Goal: Task Accomplishment & Management: Use online tool/utility

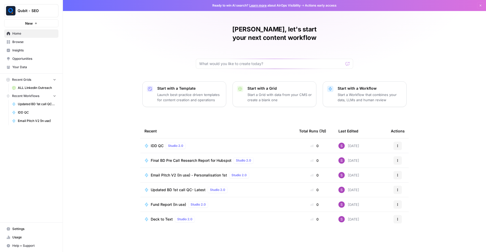
click at [36, 42] on span "Browse" at bounding box center [34, 42] width 44 height 5
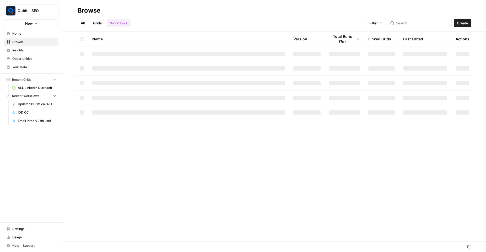
click at [397, 23] on div at bounding box center [420, 23] width 64 height 8
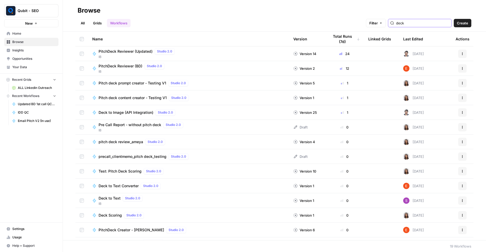
type input "deck"
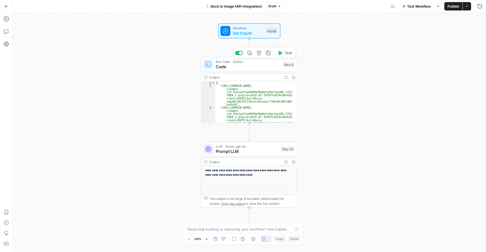
click at [242, 66] on span "Code" at bounding box center [248, 66] width 65 height 6
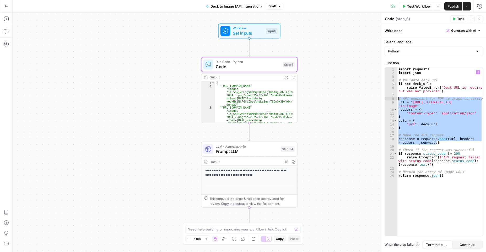
drag, startPoint x: 439, startPoint y: 144, endPoint x: 392, endPoint y: 100, distance: 64.4
click at [392, 100] on div "**********" at bounding box center [434, 151] width 98 height 169
type textarea "**********"
click at [416, 4] on span "Test Workflow" at bounding box center [419, 6] width 24 height 5
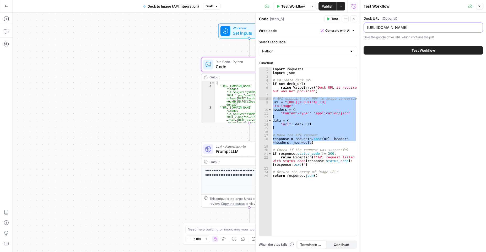
click at [404, 29] on input "https://drive.google.com/file/d/1X_5hkjwnFfgVRXMqFRkBwFjKbhfkgJ86/view" at bounding box center [423, 27] width 113 height 5
paste input "GqSQqg26B0rGboTCbeinkAmypwpSw6wN/view?pli=1"
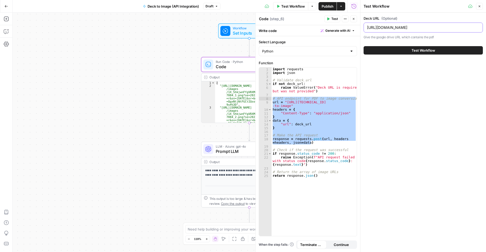
type input "https://drive.google.com/file/d/1GqSQqg26B0rGboTCbeinkAmypwpSw6wN/view?pli=1"
click at [403, 49] on button "Test Workflow" at bounding box center [423, 50] width 119 height 8
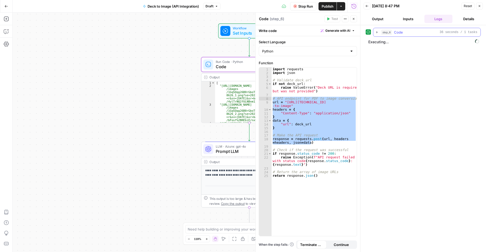
click at [377, 34] on icon "button" at bounding box center [377, 32] width 4 height 4
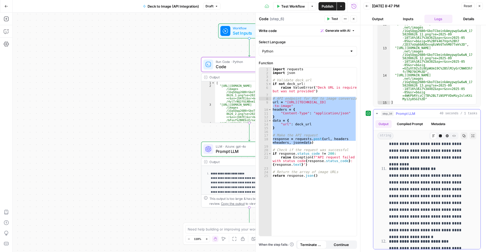
scroll to position [1080, 0]
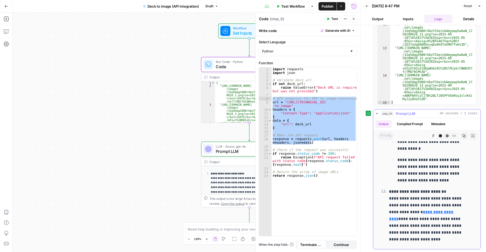
click at [461, 135] on button "Copy" at bounding box center [464, 136] width 7 height 7
click at [8, 7] on button "Go Back" at bounding box center [6, 6] width 9 height 9
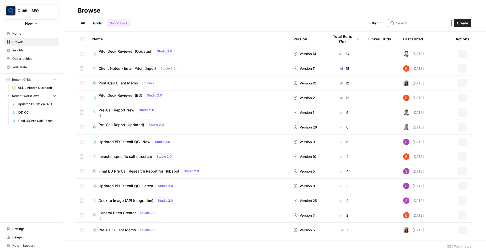
click at [416, 25] on input "search" at bounding box center [422, 22] width 53 height 5
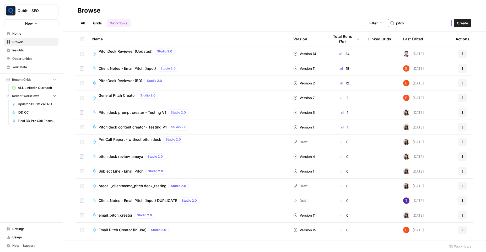
type input "pitch"
click at [115, 55] on span "IB" at bounding box center [138, 57] width 78 height 5
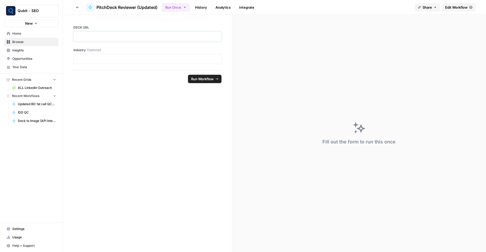
click at [146, 37] on p at bounding box center [147, 36] width 141 height 5
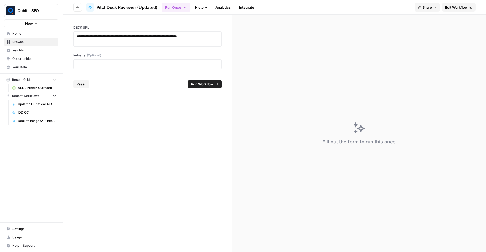
click at [116, 69] on div at bounding box center [147, 64] width 148 height 10
click at [114, 65] on p at bounding box center [147, 64] width 141 height 5
click at [200, 85] on span "Run Workflow" at bounding box center [202, 84] width 23 height 5
click at [137, 63] on p at bounding box center [147, 64] width 141 height 5
click at [440, 217] on div "Error getting the completions: OpenAi Error: Invalid 'input[1].content[1].image…" at bounding box center [443, 227] width 65 height 26
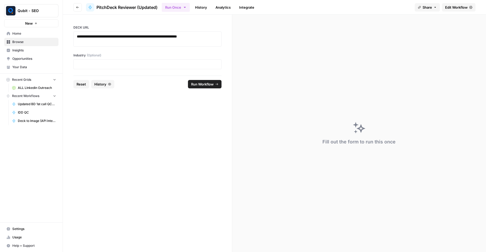
click at [77, 10] on button "Go back" at bounding box center [77, 7] width 8 height 8
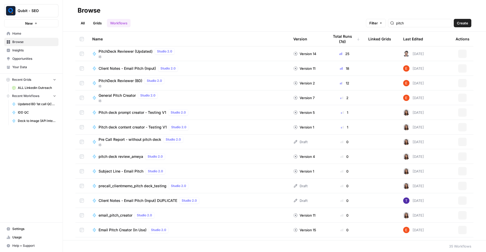
click at [463, 53] on icon "button" at bounding box center [463, 52] width 1 height 1
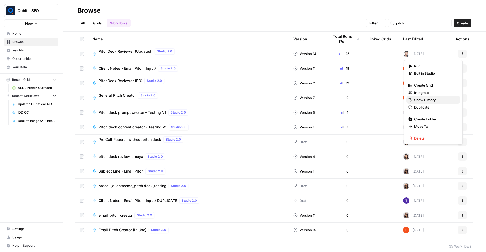
click at [428, 102] on span "Show History" at bounding box center [436, 99] width 42 height 5
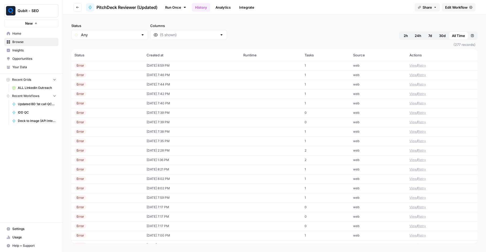
click at [145, 65] on td "09/18/25 at 8:59 PM" at bounding box center [192, 65] width 97 height 9
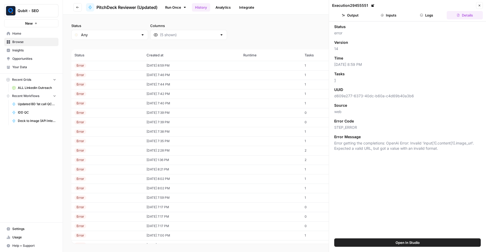
click at [388, 19] on button "Inputs" at bounding box center [389, 15] width 36 height 8
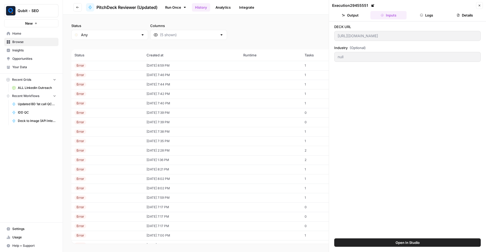
click at [418, 14] on button "Logs" at bounding box center [427, 15] width 36 height 8
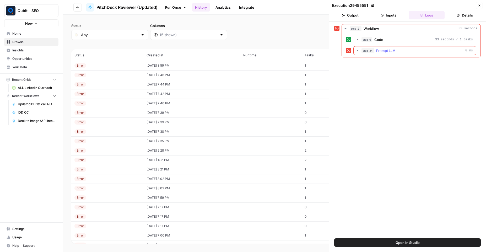
click at [356, 49] on icon "button" at bounding box center [358, 51] width 4 height 4
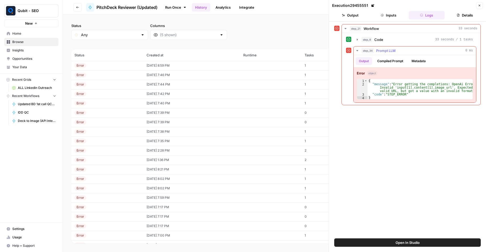
click at [394, 58] on button "Compiled Prompt" at bounding box center [390, 61] width 32 height 8
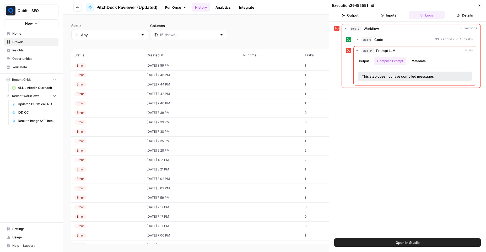
click at [481, 5] on icon "button" at bounding box center [479, 5] width 3 height 3
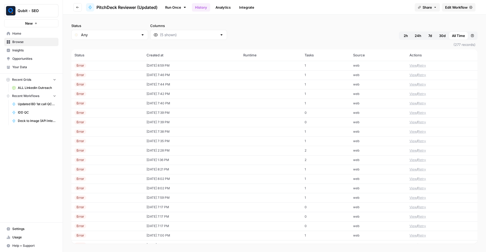
click at [455, 7] on span "Edit Workflow" at bounding box center [457, 7] width 23 height 5
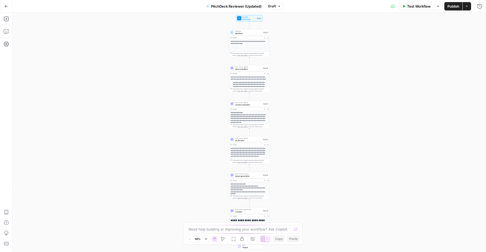
click at [253, 34] on span "Workflow" at bounding box center [248, 33] width 27 height 3
type input "Deck to Image (API Integration)"
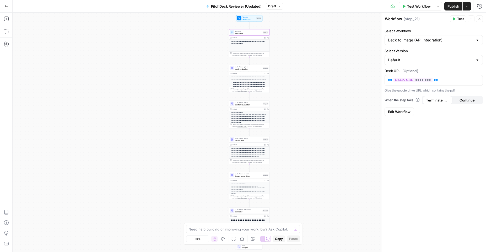
click at [7, 3] on button "Go Back" at bounding box center [6, 6] width 9 height 9
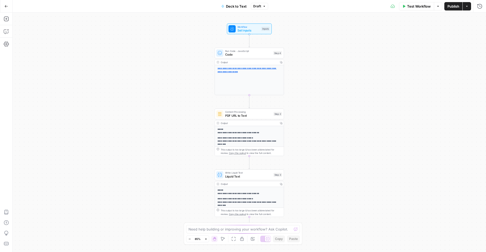
click at [403, 7] on icon "button" at bounding box center [404, 6] width 3 height 3
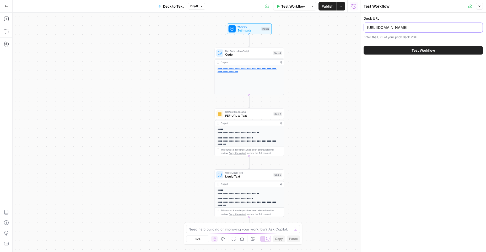
click at [398, 27] on input "https://drive.google.com/file/d/1UEwdXK_gWX2y-psE5Pr2Oe0s8DFjMKDU/view?usp=shar…" at bounding box center [423, 27] width 113 height 5
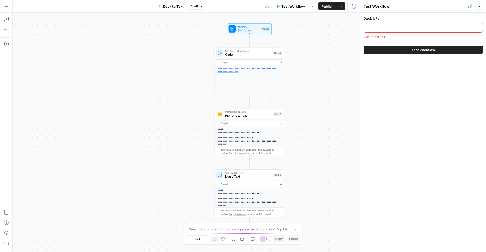
paste input "https://drive.google.com/file/d/1GqSQqg26B0rGboTCbeinkAmypwpSw6wN/view?pli=1"
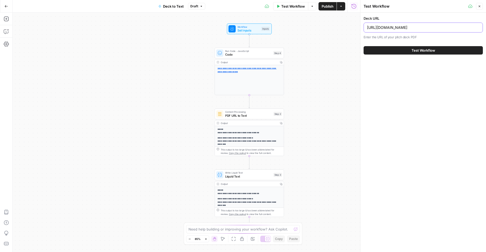
scroll to position [0, 38]
type input "https://drive.google.com/file/d/1GqSQqg26B0rGboTCbeinkAmypwpSw6wN/view?pli=1"
click at [390, 50] on button "Test Workflow" at bounding box center [423, 50] width 119 height 8
click at [410, 51] on button "Test Workflow" at bounding box center [423, 50] width 119 height 8
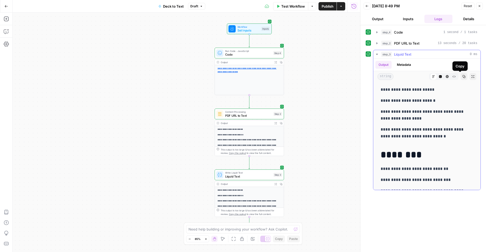
click at [463, 77] on icon "button" at bounding box center [464, 76] width 3 height 3
click at [4, 4] on button "Go Back" at bounding box center [6, 6] width 9 height 9
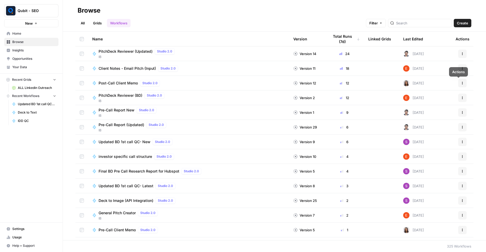
click at [459, 56] on button "Actions" at bounding box center [463, 54] width 8 height 8
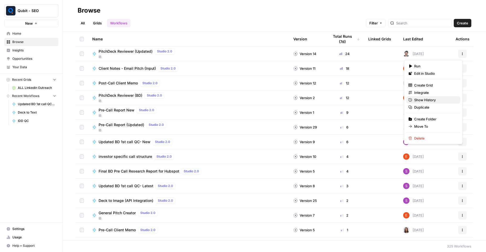
click at [439, 96] on link "Show History" at bounding box center [434, 99] width 54 height 7
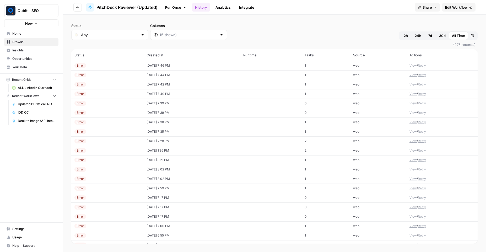
click at [129, 65] on div "Error" at bounding box center [108, 65] width 66 height 5
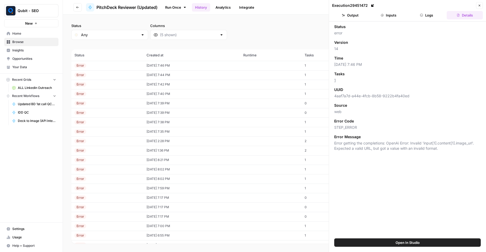
click at [401, 15] on button "Inputs" at bounding box center [389, 15] width 36 height 8
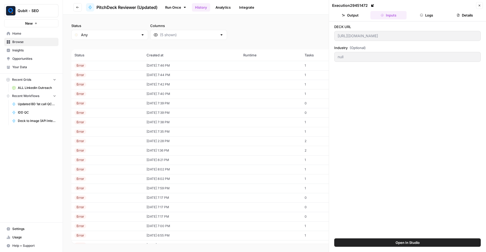
click at [419, 17] on button "Logs" at bounding box center [427, 15] width 36 height 8
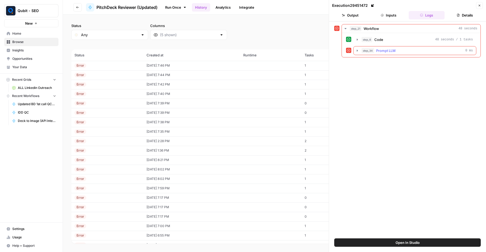
click at [359, 51] on icon "button" at bounding box center [358, 51] width 4 height 4
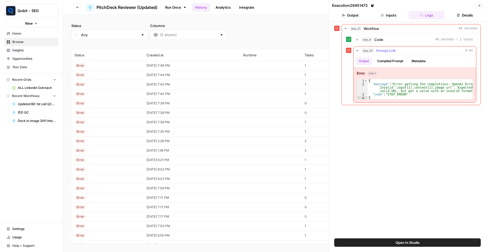
click at [388, 64] on button "Compiled Prompt" at bounding box center [390, 61] width 32 height 8
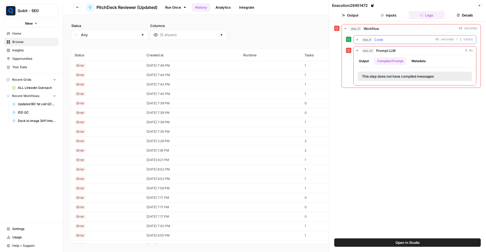
click at [360, 40] on button "step_6 Code 48 seconds / 1 tasks" at bounding box center [415, 39] width 123 height 8
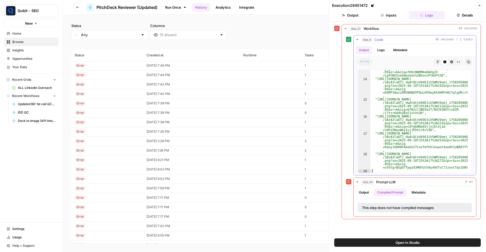
scroll to position [214, 0]
click at [411, 193] on button "Metadata" at bounding box center [419, 193] width 20 height 8
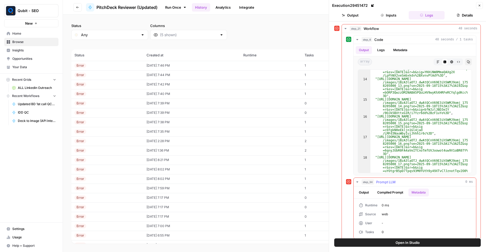
click at [393, 194] on button "Compiled Prompt" at bounding box center [390, 193] width 32 height 8
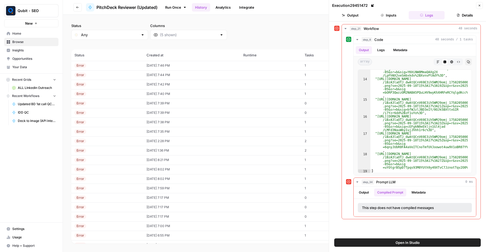
click at [76, 9] on button "Go back" at bounding box center [77, 7] width 8 height 8
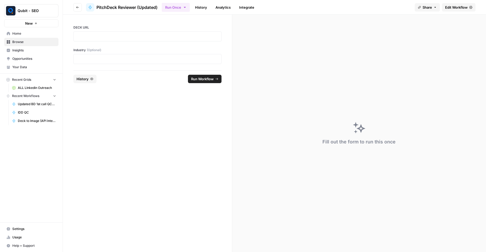
click at [134, 62] on div at bounding box center [147, 59] width 148 height 10
click at [134, 60] on p at bounding box center [147, 58] width 141 height 5
click at [111, 35] on p at bounding box center [147, 36] width 141 height 5
click at [115, 62] on p at bounding box center [147, 58] width 141 height 5
click at [196, 82] on span "Run Workflow" at bounding box center [202, 78] width 23 height 5
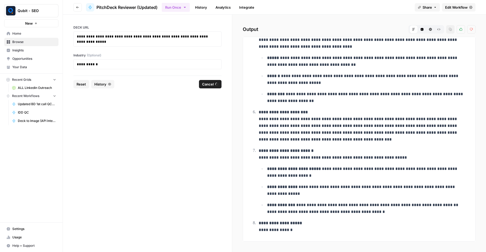
scroll to position [220, 0]
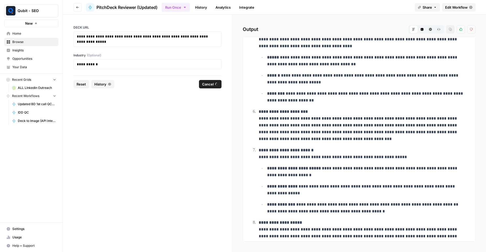
click at [77, 10] on button "Go back" at bounding box center [77, 7] width 8 height 8
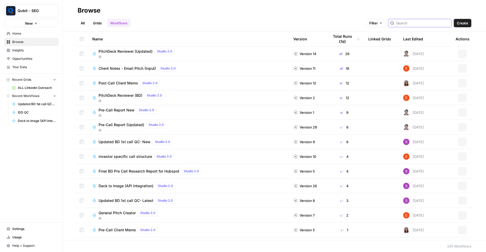
click at [404, 24] on input "search" at bounding box center [422, 22] width 53 height 5
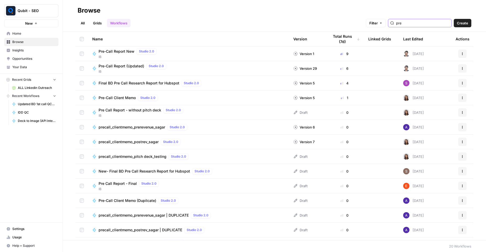
type input "pre"
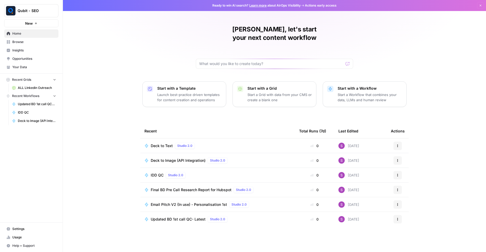
click at [161, 158] on span "Deck to Image (API Integration)" at bounding box center [178, 160] width 55 height 5
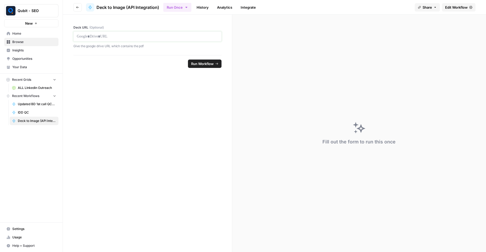
click at [177, 36] on p at bounding box center [147, 36] width 141 height 5
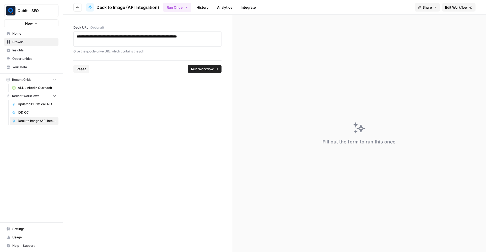
click at [208, 71] on span "Run Workflow" at bounding box center [202, 68] width 23 height 5
click at [449, 7] on span "Edit Workflow" at bounding box center [457, 7] width 23 height 5
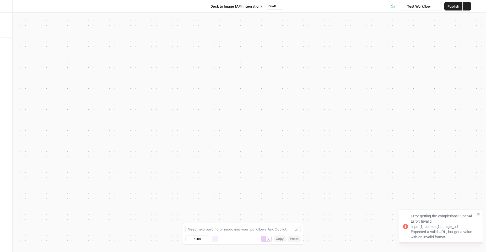
click at [479, 214] on icon "close" at bounding box center [479, 214] width 3 height 3
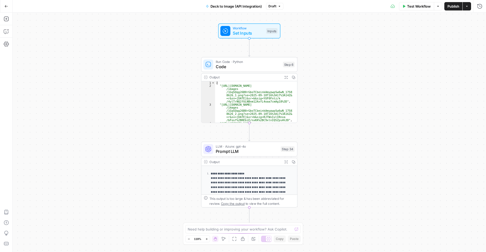
click at [274, 8] on span "Draft" at bounding box center [273, 6] width 8 height 5
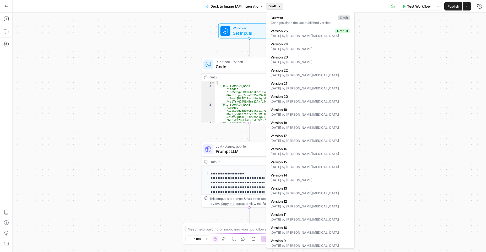
click at [411, 34] on div "Workflow Set Inputs Inputs Run Code · Python Code Step 6 Output Expand Output C…" at bounding box center [250, 133] width 474 height 240
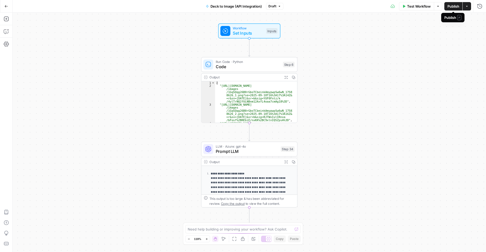
click at [457, 7] on span "Publish" at bounding box center [454, 6] width 12 height 5
click at [154, 22] on div "Workflow Set Inputs Inputs Run Code · Python Code Step 6 Output Expand Output C…" at bounding box center [250, 133] width 474 height 240
click at [5, 3] on button "Go Back" at bounding box center [6, 6] width 9 height 9
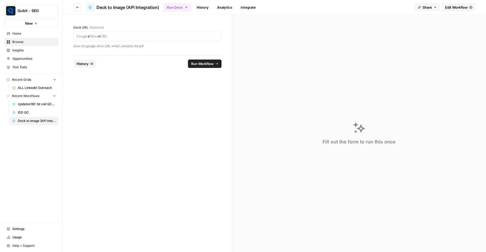
click at [121, 40] on div at bounding box center [147, 36] width 148 height 10
click at [121, 34] on p at bounding box center [147, 36] width 141 height 5
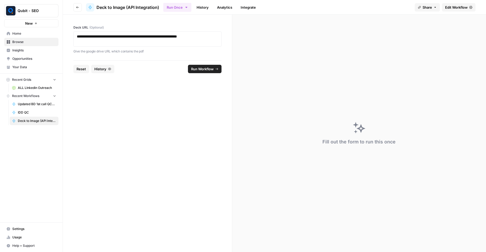
click at [196, 66] on span "Run Workflow" at bounding box center [202, 68] width 23 height 5
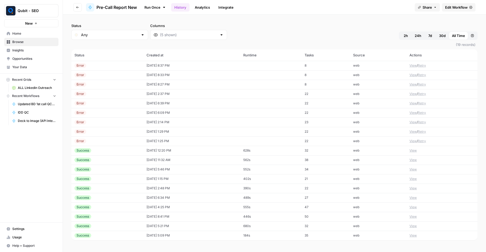
click at [151, 62] on td "[DATE] 8:37 PM" at bounding box center [192, 65] width 97 height 9
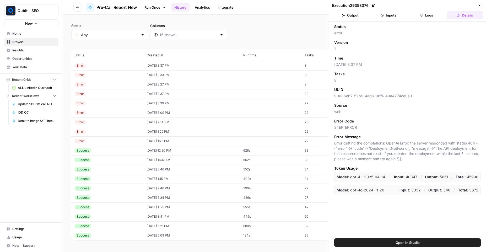
click at [428, 16] on button "Logs" at bounding box center [427, 15] width 36 height 8
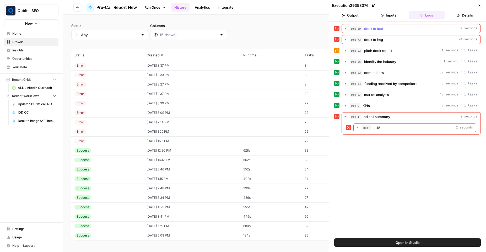
click at [345, 30] on icon "button" at bounding box center [346, 29] width 4 height 4
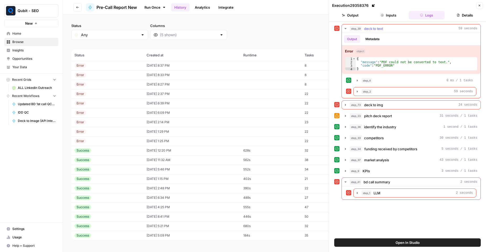
click at [345, 30] on icon "button" at bounding box center [346, 29] width 4 height 4
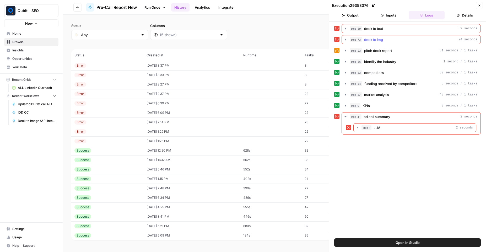
click at [345, 38] on icon "button" at bounding box center [346, 40] width 4 height 4
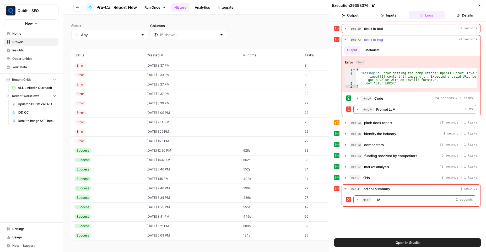
click at [346, 41] on icon "button" at bounding box center [346, 40] width 4 height 4
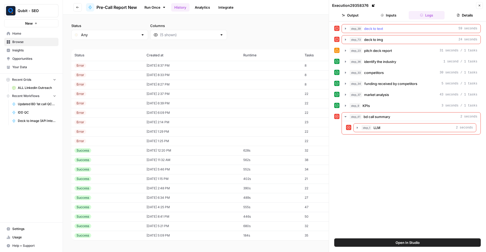
click at [347, 29] on icon "button" at bounding box center [346, 29] width 4 height 4
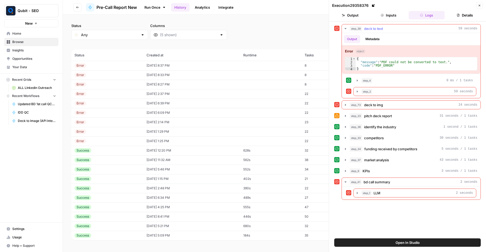
click at [347, 29] on icon "button" at bounding box center [346, 29] width 4 height 4
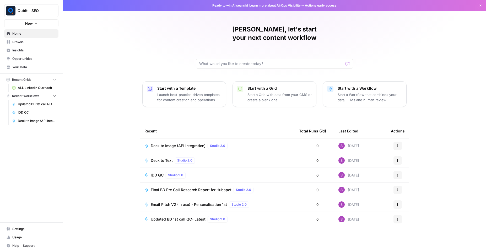
click at [34, 40] on span "Browse" at bounding box center [34, 42] width 44 height 5
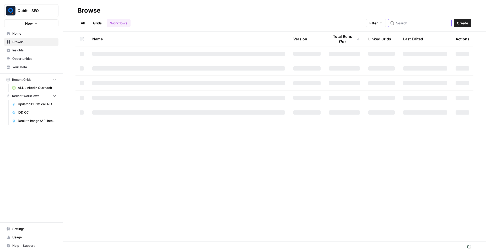
click at [417, 23] on input "search" at bounding box center [422, 22] width 53 height 5
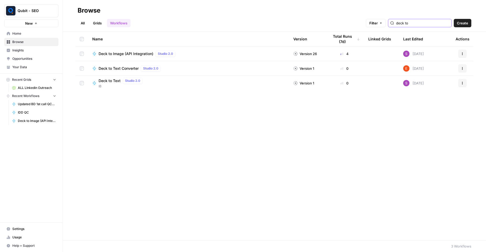
type input "deck to"
click at [105, 78] on div "Deck to Text Studio 2.0" at bounding box center [122, 81] width 46 height 6
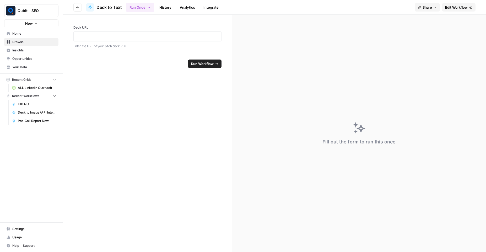
click at [455, 7] on span "Edit Workflow" at bounding box center [457, 7] width 23 height 5
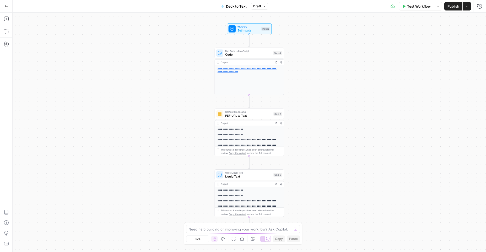
click at [447, 6] on button "Publish" at bounding box center [454, 6] width 18 height 8
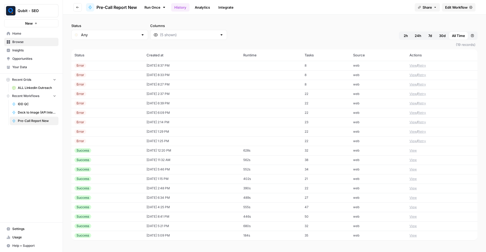
click at [80, 6] on button "Go back" at bounding box center [77, 7] width 8 height 8
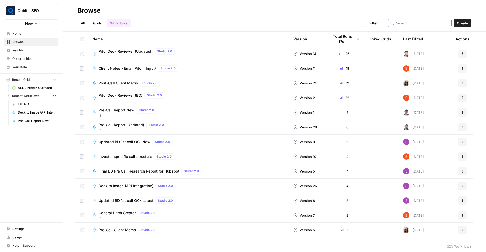
click at [421, 23] on input "search" at bounding box center [422, 22] width 53 height 5
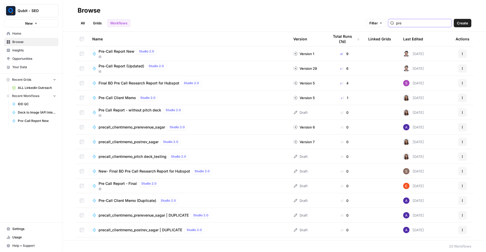
type input "pre"
